Goal: Task Accomplishment & Management: Manage account settings

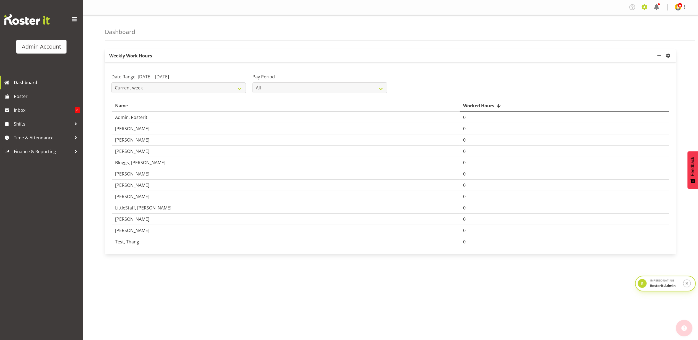
click at [644, 9] on span at bounding box center [644, 7] width 9 height 9
click at [679, 8] on img at bounding box center [678, 7] width 7 height 7
click at [659, 18] on link "Profile" at bounding box center [662, 19] width 53 height 10
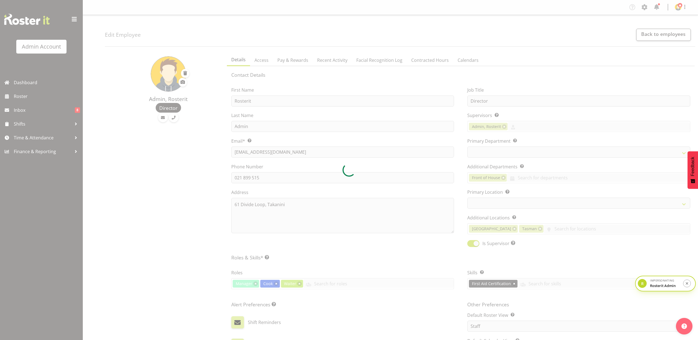
select select "TimelineWeek"
select select
select select "1"
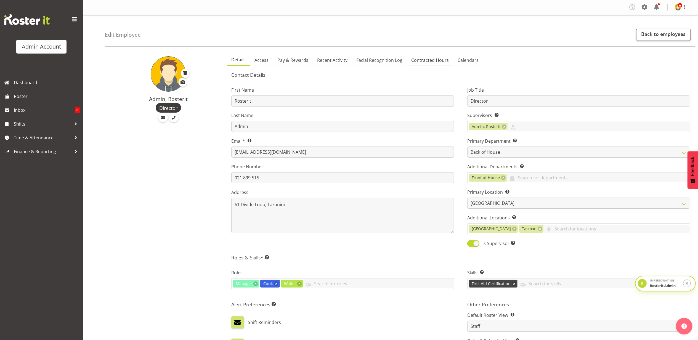
click at [440, 61] on span "Contracted Hours" at bounding box center [431, 60] width 38 height 7
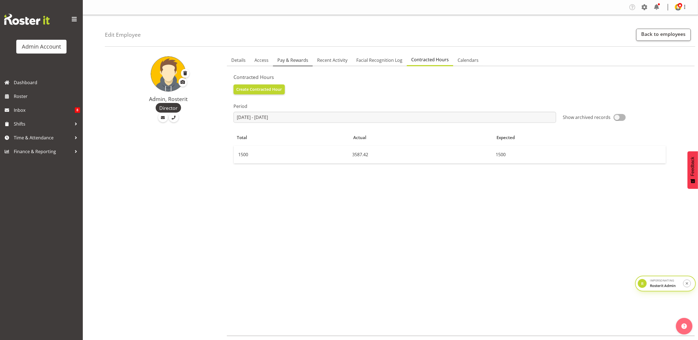
click at [291, 62] on span "Pay & Rewards" at bounding box center [293, 60] width 31 height 7
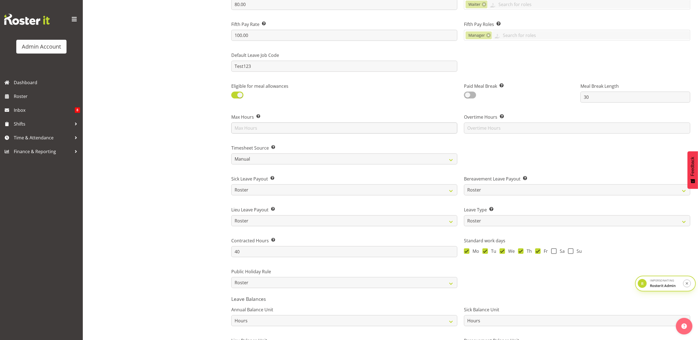
scroll to position [210, 0]
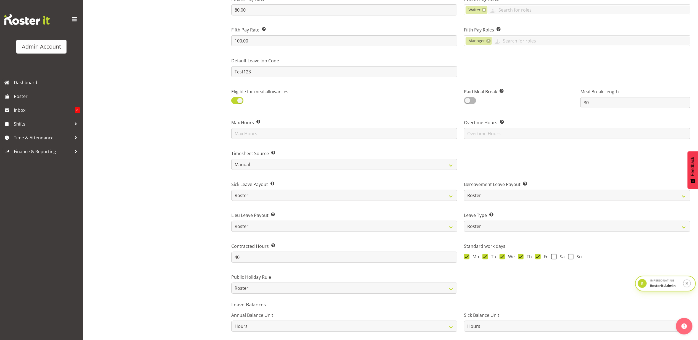
click at [499, 147] on div at bounding box center [577, 158] width 233 height 31
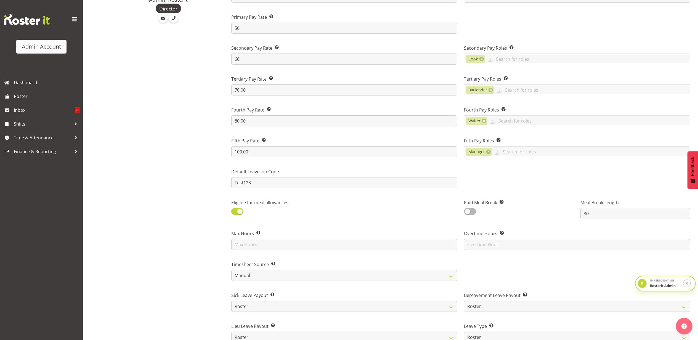
scroll to position [0, 0]
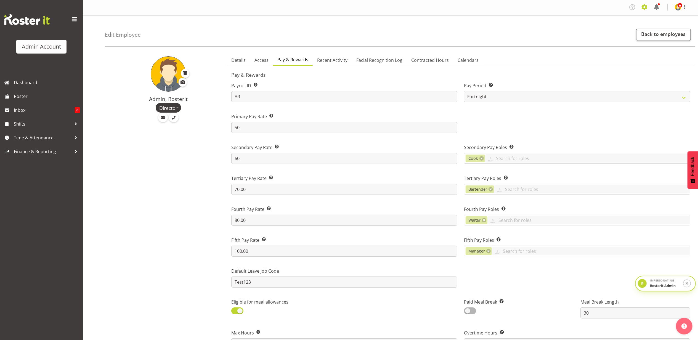
click at [644, 10] on span at bounding box center [644, 7] width 9 height 9
click at [628, 19] on link "Company Settings" at bounding box center [611, 20] width 77 height 10
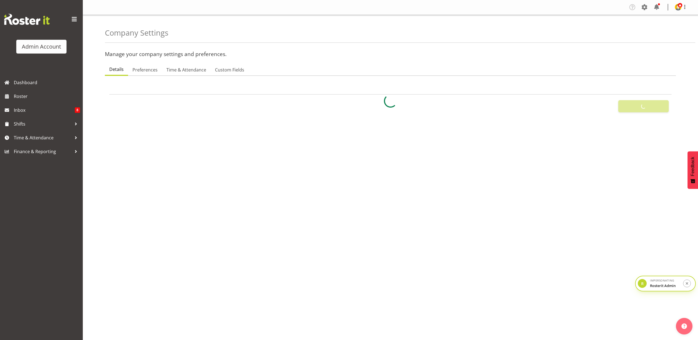
select select
select select "myob-ims"
type input "OTH"
type input "8"
type input "MEAL"
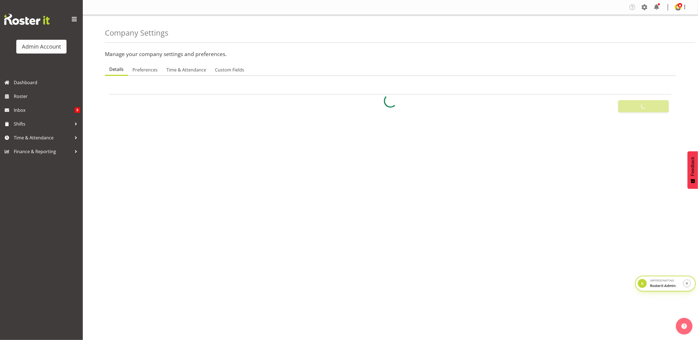
type input "10"
type input "2200"
type input "25"
checkbox input "true"
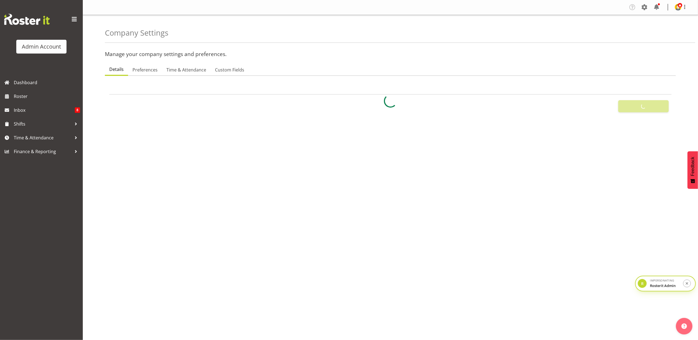
checkbox input "true"
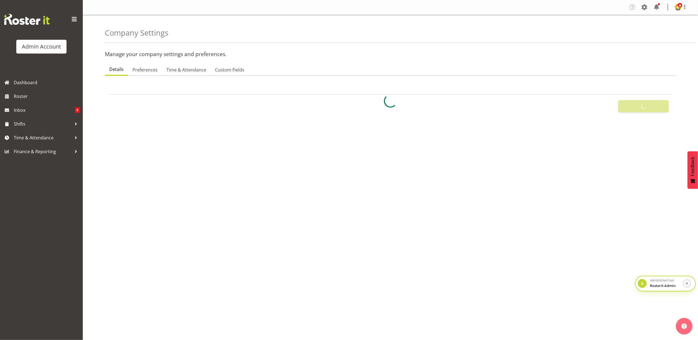
checkbox input "true"
type input "15"
select select "other"
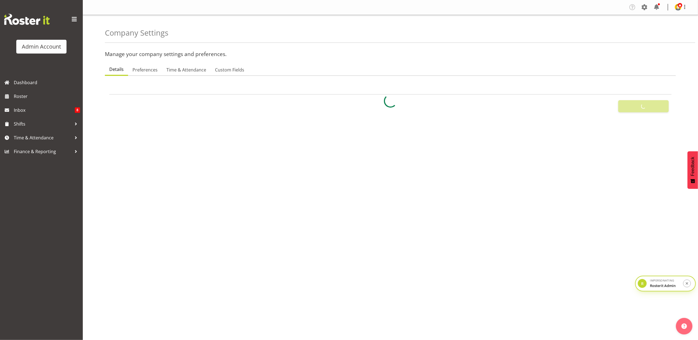
type input "0"
checkbox input "true"
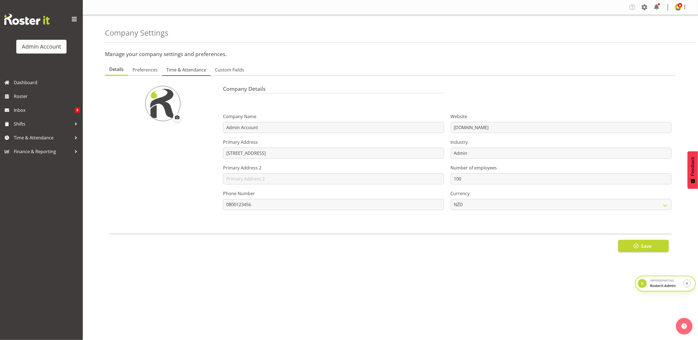
click at [190, 71] on span "Time & Attendance" at bounding box center [187, 70] width 40 height 7
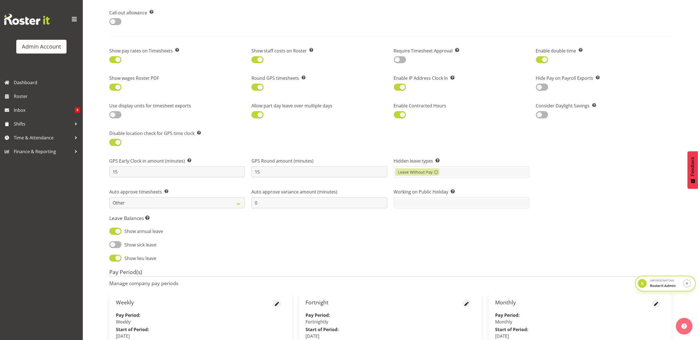
scroll to position [322, 0]
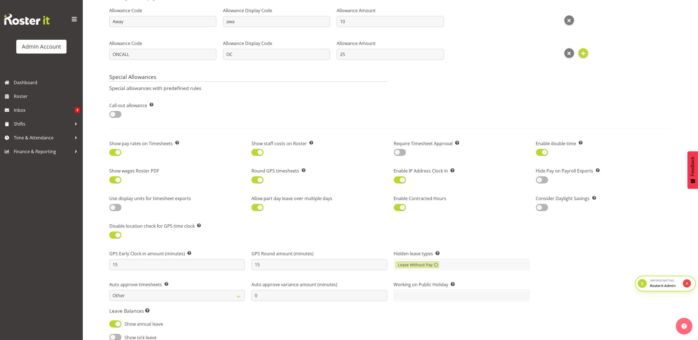
click at [685, 283] on button "submit" at bounding box center [688, 284] width 8 height 8
